Goal: Task Accomplishment & Management: Manage account settings

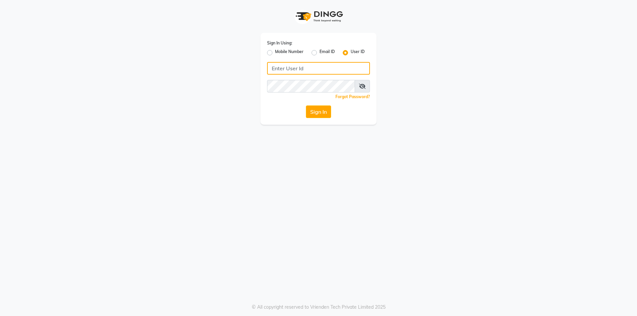
type input "7304495333"
click at [275, 53] on label "Mobile Number" at bounding box center [289, 53] width 29 height 8
click at [275, 53] on input "Mobile Number" at bounding box center [277, 51] width 4 height 4
radio input "true"
radio input "false"
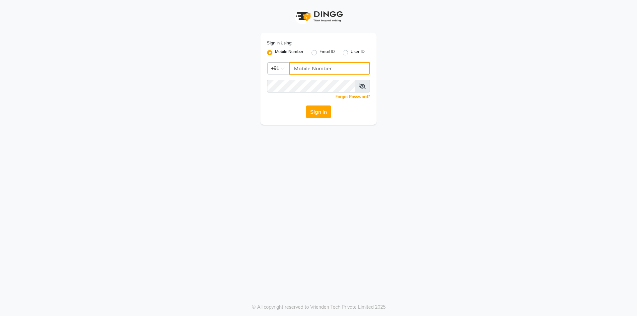
click at [330, 65] on input "Username" at bounding box center [329, 68] width 81 height 13
type input "9820449376"
click at [269, 103] on div "Sign In Using: Mobile Number Email ID User ID Country Code × [PHONE_NUMBER] Rem…" at bounding box center [318, 79] width 116 height 92
click at [313, 111] on button "Sign In" at bounding box center [318, 111] width 25 height 13
